Goal: Task Accomplishment & Management: Complete application form

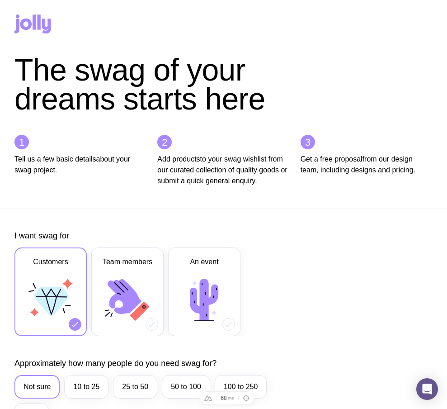
scroll to position [445, 0]
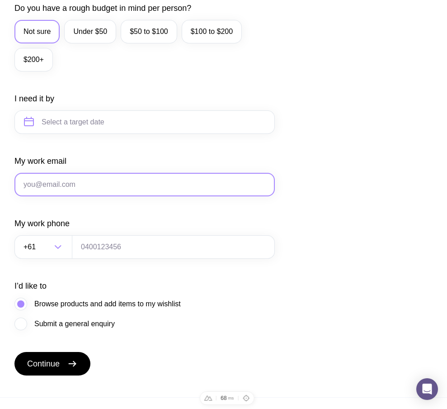
click at [84, 189] on input "My work email" at bounding box center [144, 185] width 260 height 24
paste input "[EMAIL_ADDRESS][DOMAIN_NAME]"
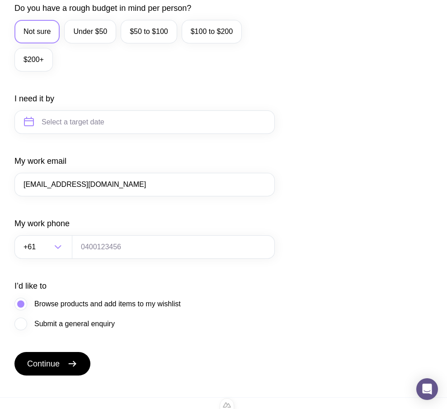
click at [279, 61] on div "I want swag for Customers Team members An event Approximately how many people d…" at bounding box center [223, 80] width 418 height 591
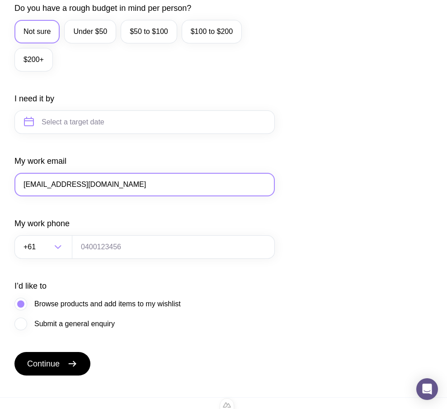
click at [32, 196] on input "[EMAIL_ADDRESS][DOMAIN_NAME]" at bounding box center [144, 185] width 260 height 24
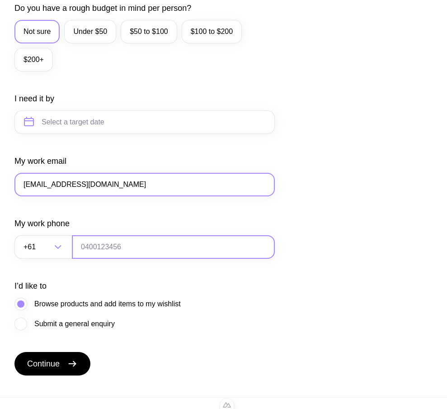
type input "[EMAIL_ADDRESS][DOMAIN_NAME]"
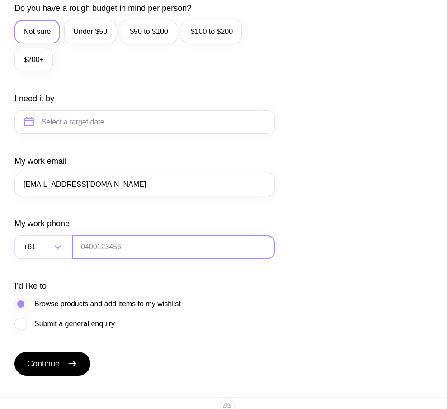
click at [121, 246] on input "tel" at bounding box center [173, 247] width 203 height 24
type input "0664130449"
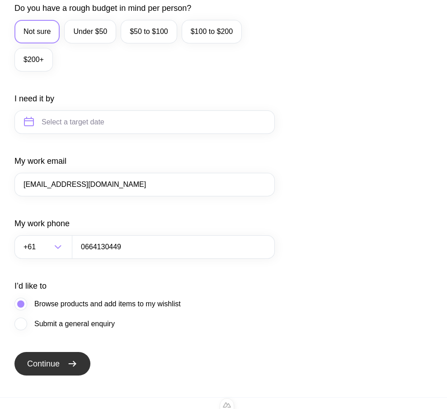
click at [48, 369] on span "Continue" at bounding box center [43, 363] width 33 height 11
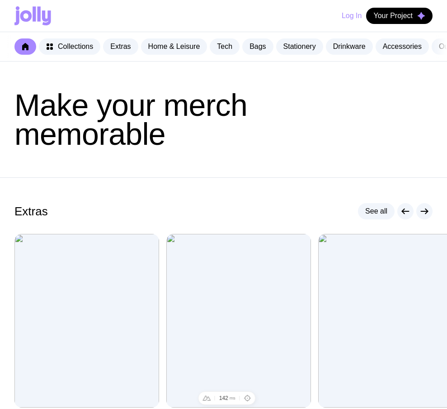
click at [351, 18] on button "Log In" at bounding box center [352, 16] width 20 height 16
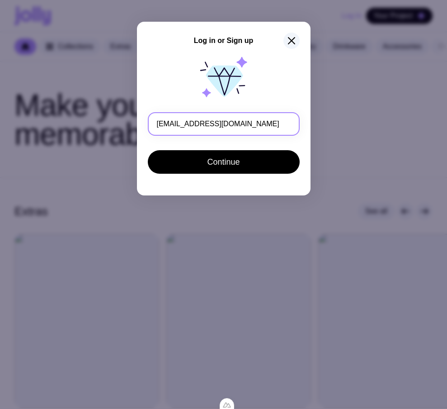
click at [169, 121] on input "[EMAIL_ADDRESS][DOMAIN_NAME]" at bounding box center [224, 124] width 152 height 24
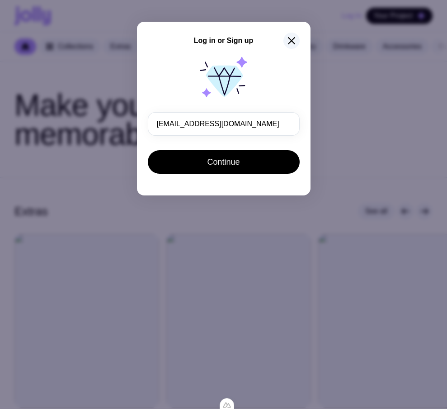
type input "[EMAIL_ADDRESS][DOMAIN_NAME]"
click at [265, 91] on div at bounding box center [224, 80] width 152 height 58
click at [288, 41] on icon "button" at bounding box center [291, 40] width 11 height 11
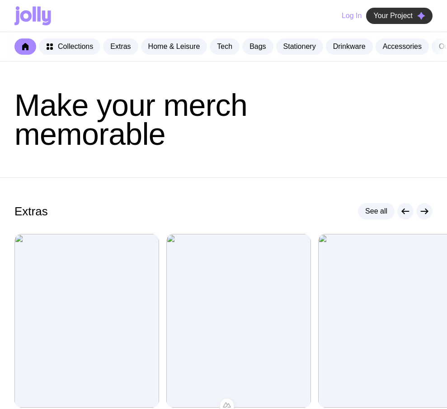
click at [384, 13] on span "Your Project" at bounding box center [392, 15] width 39 height 9
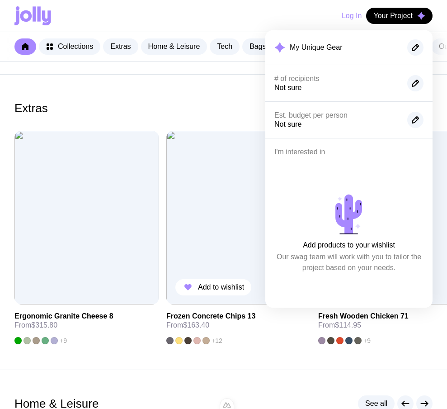
scroll to position [121, 0]
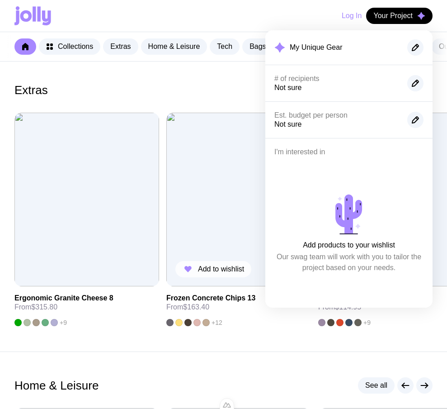
click at [191, 272] on icon "button" at bounding box center [187, 269] width 7 height 6
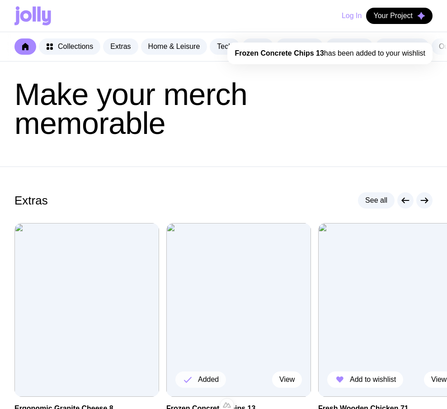
scroll to position [0, 0]
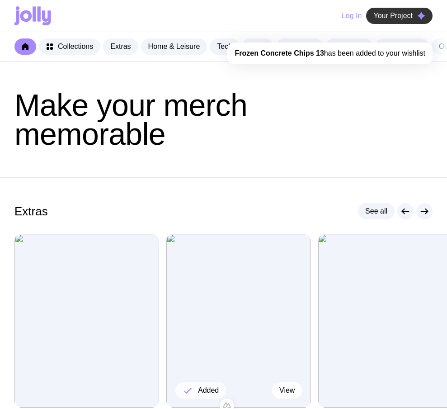
click at [387, 18] on span "Your Project" at bounding box center [392, 15] width 39 height 9
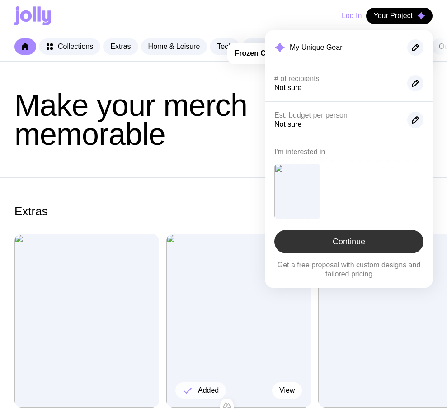
click at [327, 244] on link "Continue" at bounding box center [348, 242] width 149 height 24
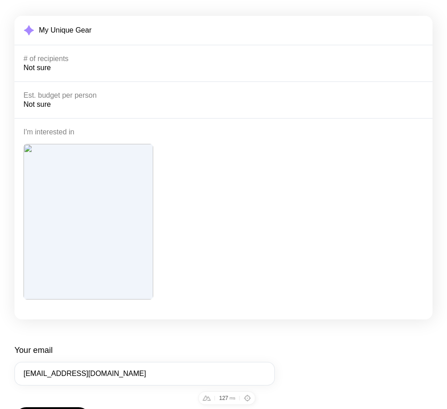
scroll to position [215, 0]
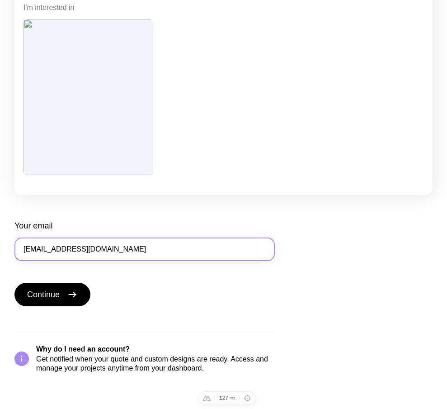
click at [115, 251] on input "[EMAIL_ADDRESS][DOMAIN_NAME]" at bounding box center [144, 249] width 260 height 24
click at [35, 248] on input "[EMAIL_ADDRESS][DOMAIN_NAME]" at bounding box center [144, 249] width 260 height 24
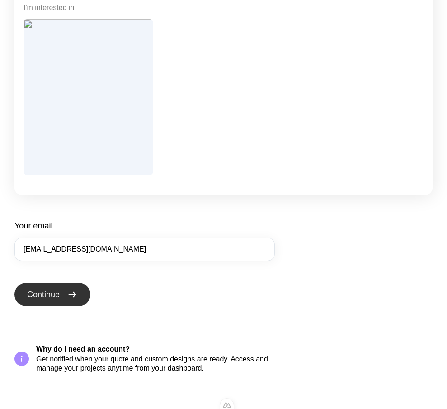
click at [55, 297] on span "Continue" at bounding box center [43, 294] width 33 height 11
type input "[EMAIL_ADDRESS][DOMAIN_NAME]"
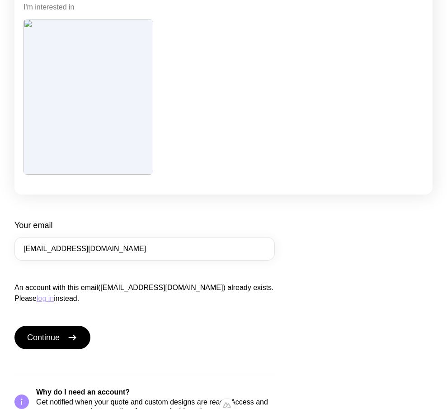
click at [54, 293] on button "log in" at bounding box center [45, 298] width 17 height 11
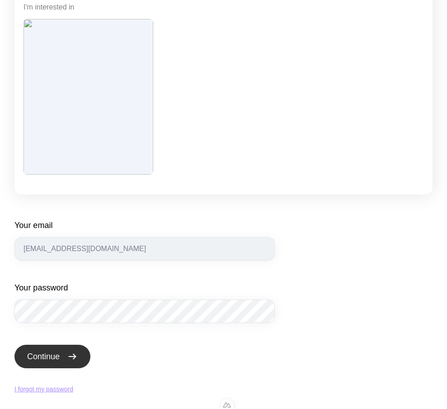
click at [34, 355] on span "Continue" at bounding box center [43, 356] width 33 height 11
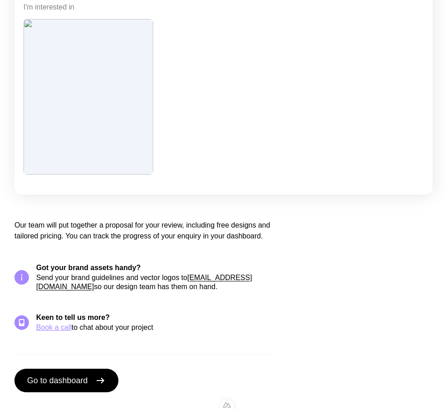
scroll to position [246, 0]
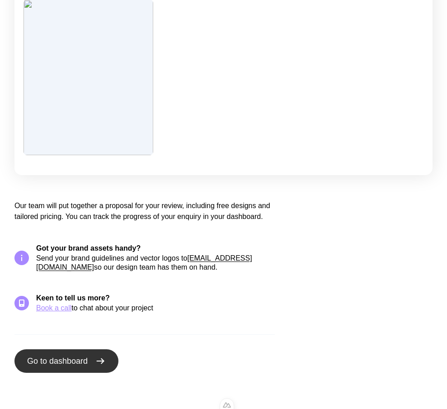
click at [84, 360] on span "Go to dashboard" at bounding box center [57, 360] width 61 height 11
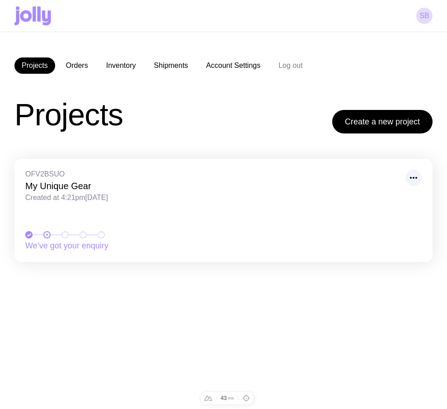
click at [66, 184] on h3 "My Unique Gear" at bounding box center [212, 185] width 375 height 11
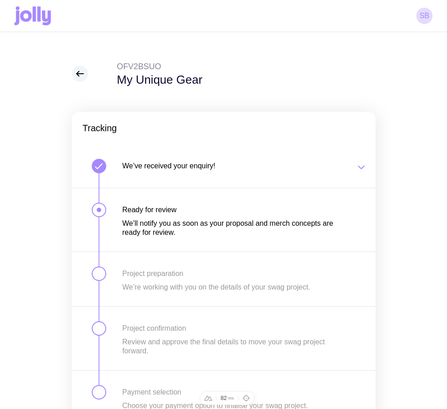
click at [40, 15] on icon at bounding box center [32, 15] width 37 height 19
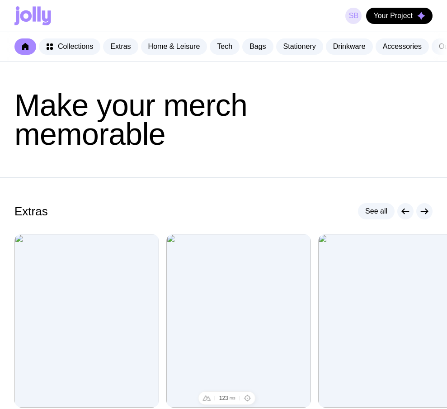
click at [359, 16] on link "SB" at bounding box center [353, 16] width 16 height 16
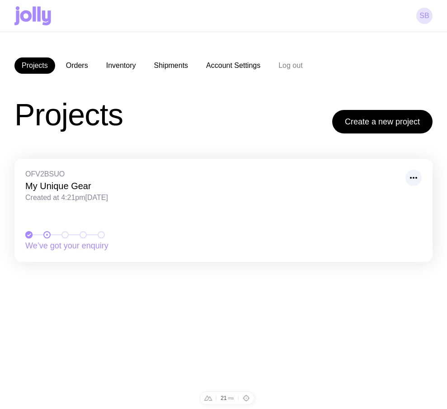
click at [422, 10] on link "SB" at bounding box center [424, 16] width 16 height 16
click at [38, 8] on icon at bounding box center [39, 13] width 3 height 15
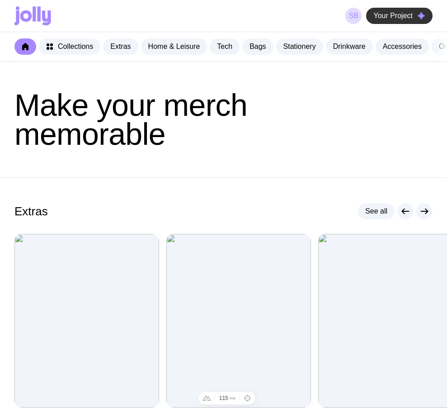
click at [415, 18] on button "Your Project" at bounding box center [399, 16] width 66 height 16
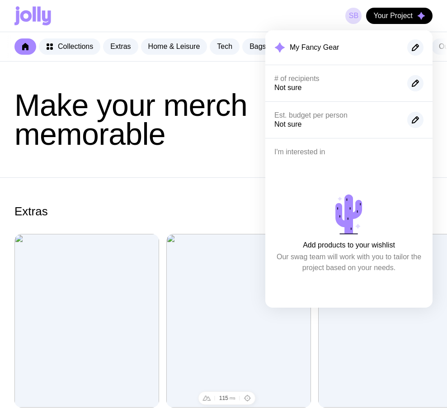
click at [210, 196] on section "Extras See all Add to wishlist View Ergonomic Granite Cheese 8 From $315.80 +9 …" at bounding box center [223, 324] width 447 height 295
